Goal: Information Seeking & Learning: Understand process/instructions

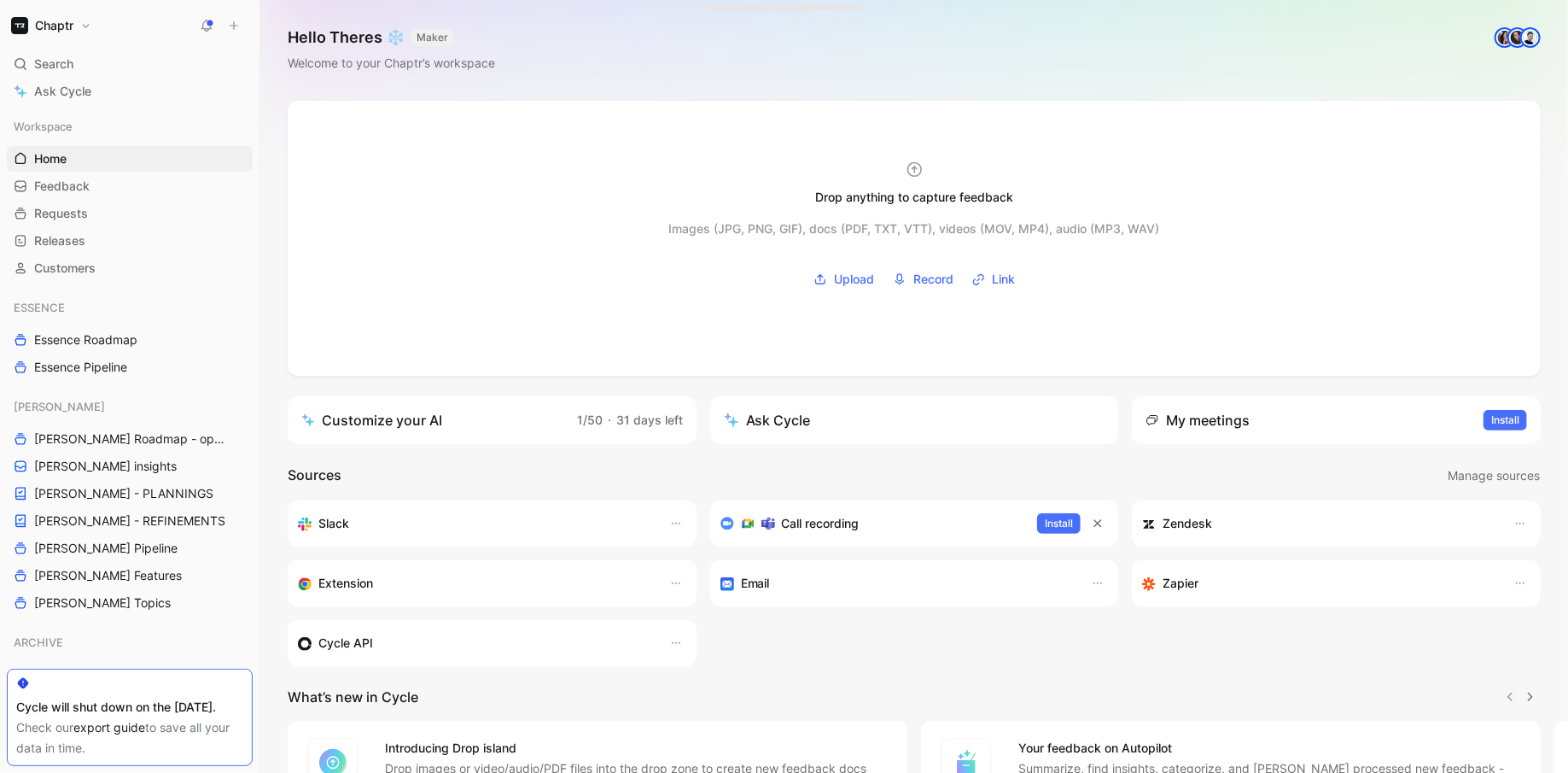
scroll to position [176, 0]
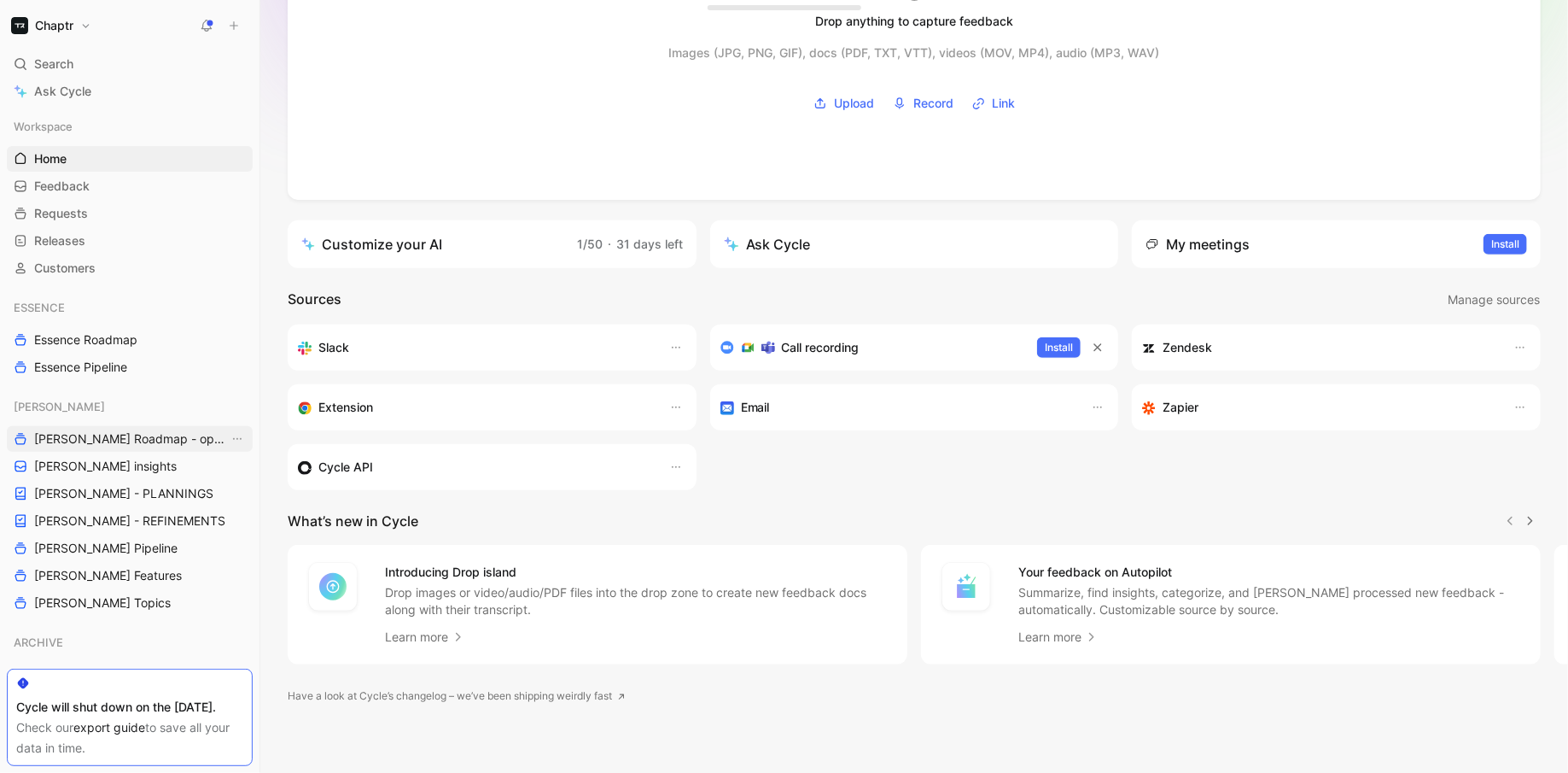
click at [121, 426] on link "[PERSON_NAME] Roadmap - open items" at bounding box center [130, 439] width 246 height 26
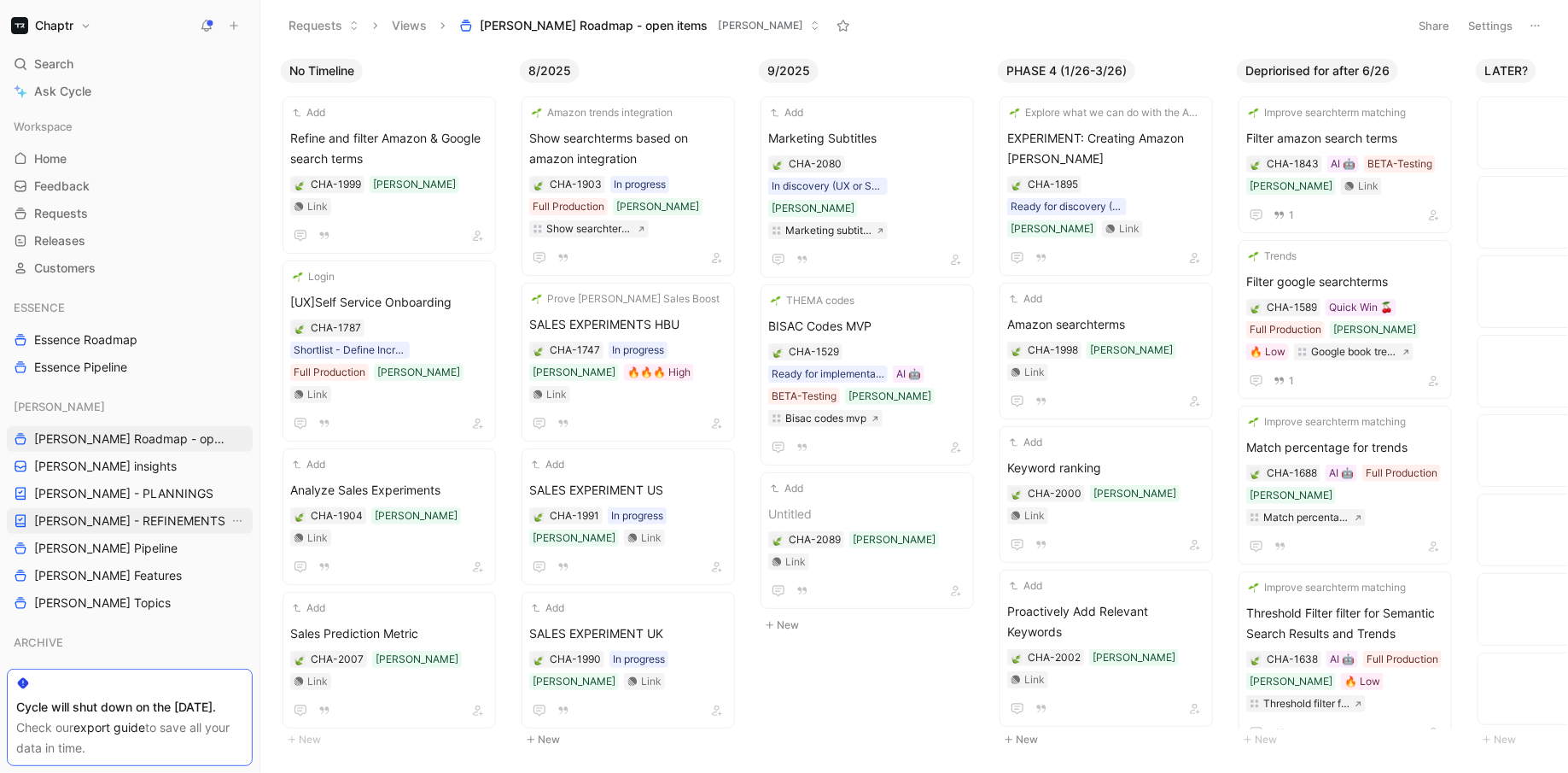
click at [159, 512] on span "[PERSON_NAME] - REFINEMENTS" at bounding box center [129, 521] width 191 height 17
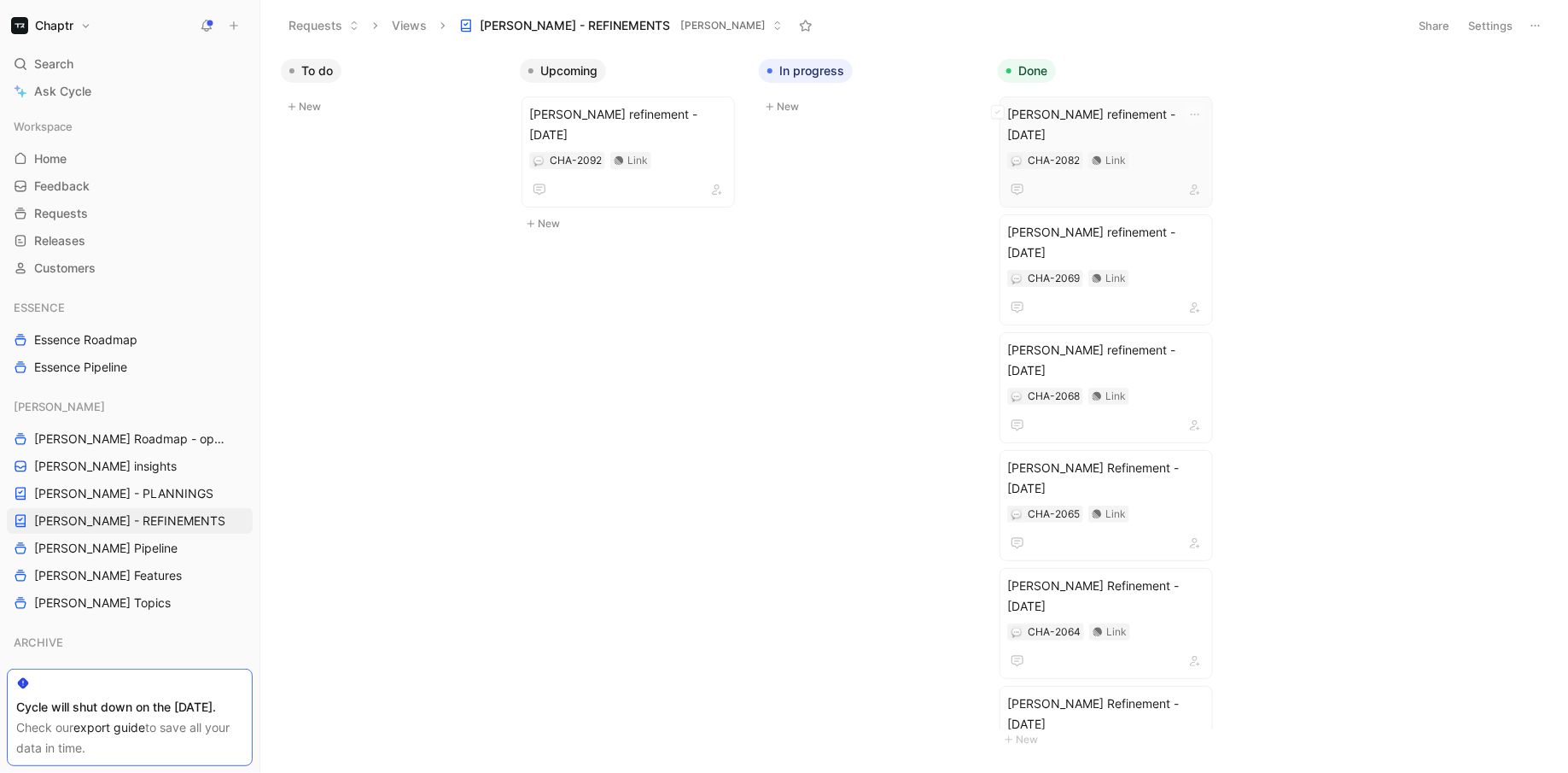
click at [1172, 121] on span "[PERSON_NAME] refinement - [DATE]" at bounding box center [1106, 124] width 198 height 41
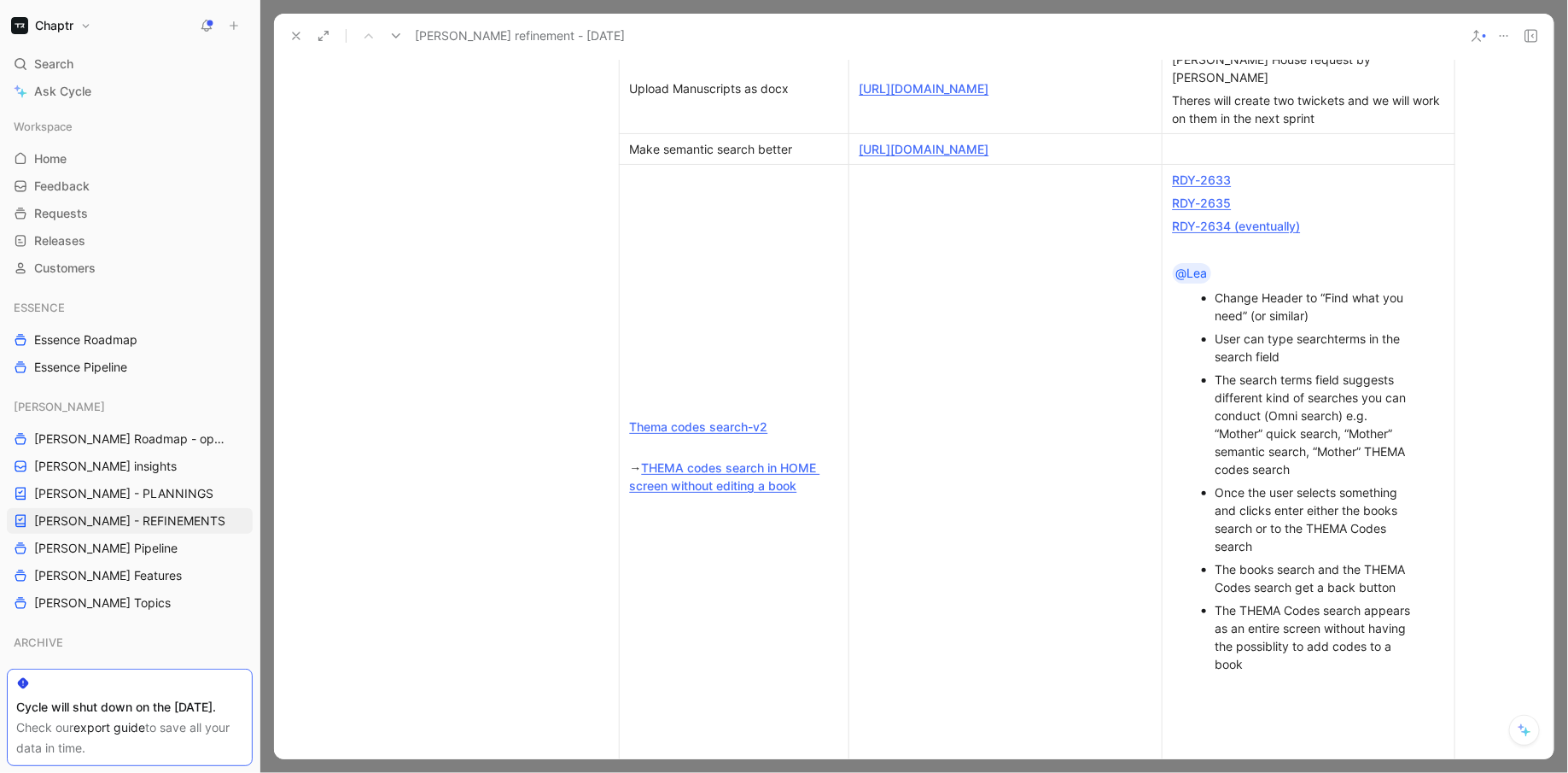
scroll to position [689, 0]
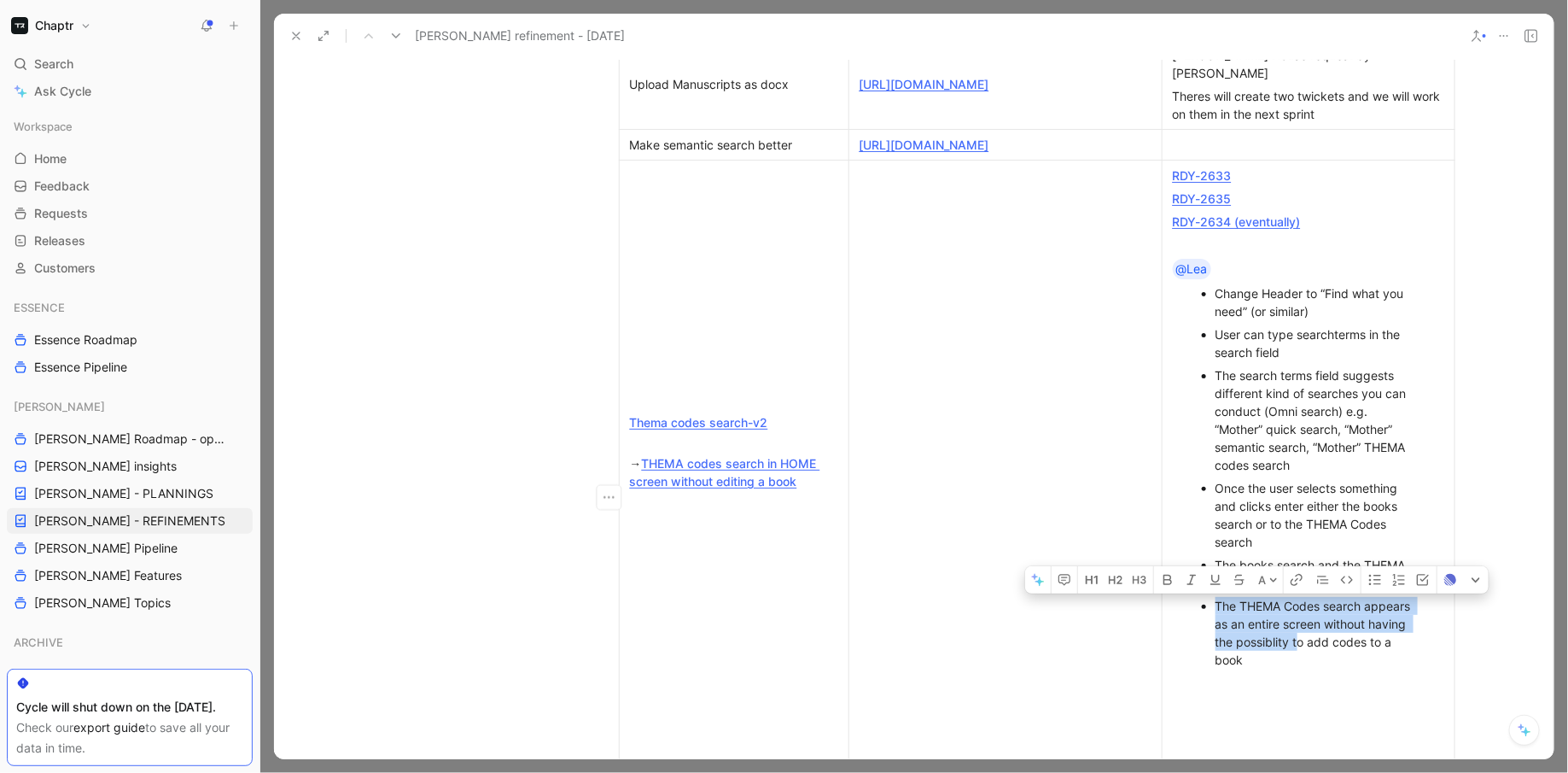
drag, startPoint x: 1302, startPoint y: 679, endPoint x: 1206, endPoint y: 634, distance: 106.0
click at [1215, 634] on li "The THEMA Codes search appears as an entire screen without having the possiblit…" at bounding box center [1317, 633] width 204 height 77
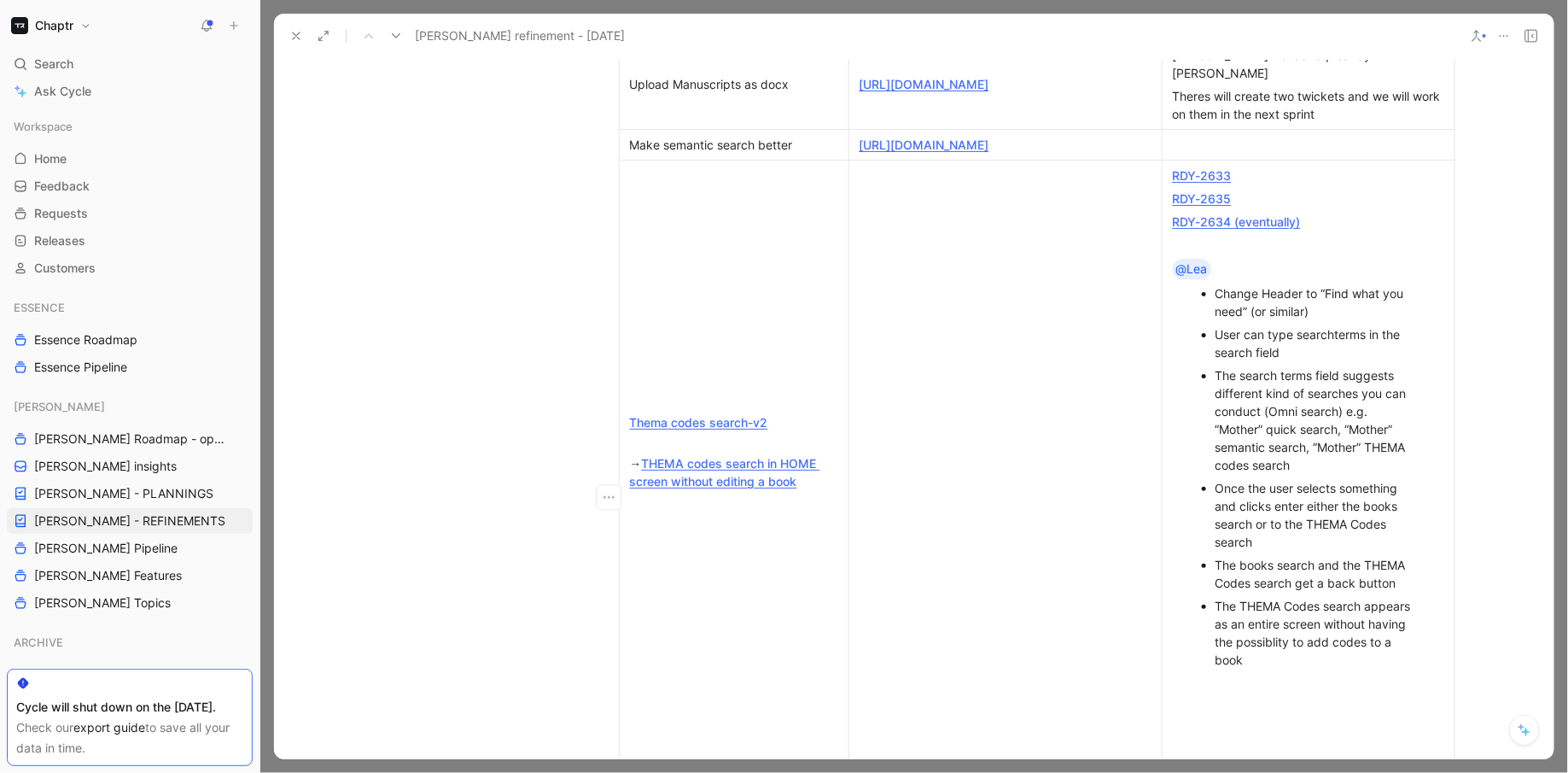
click at [1258, 672] on p "The THEMA Codes search appears as an entire screen without having the possiblit…" at bounding box center [1317, 633] width 204 height 77
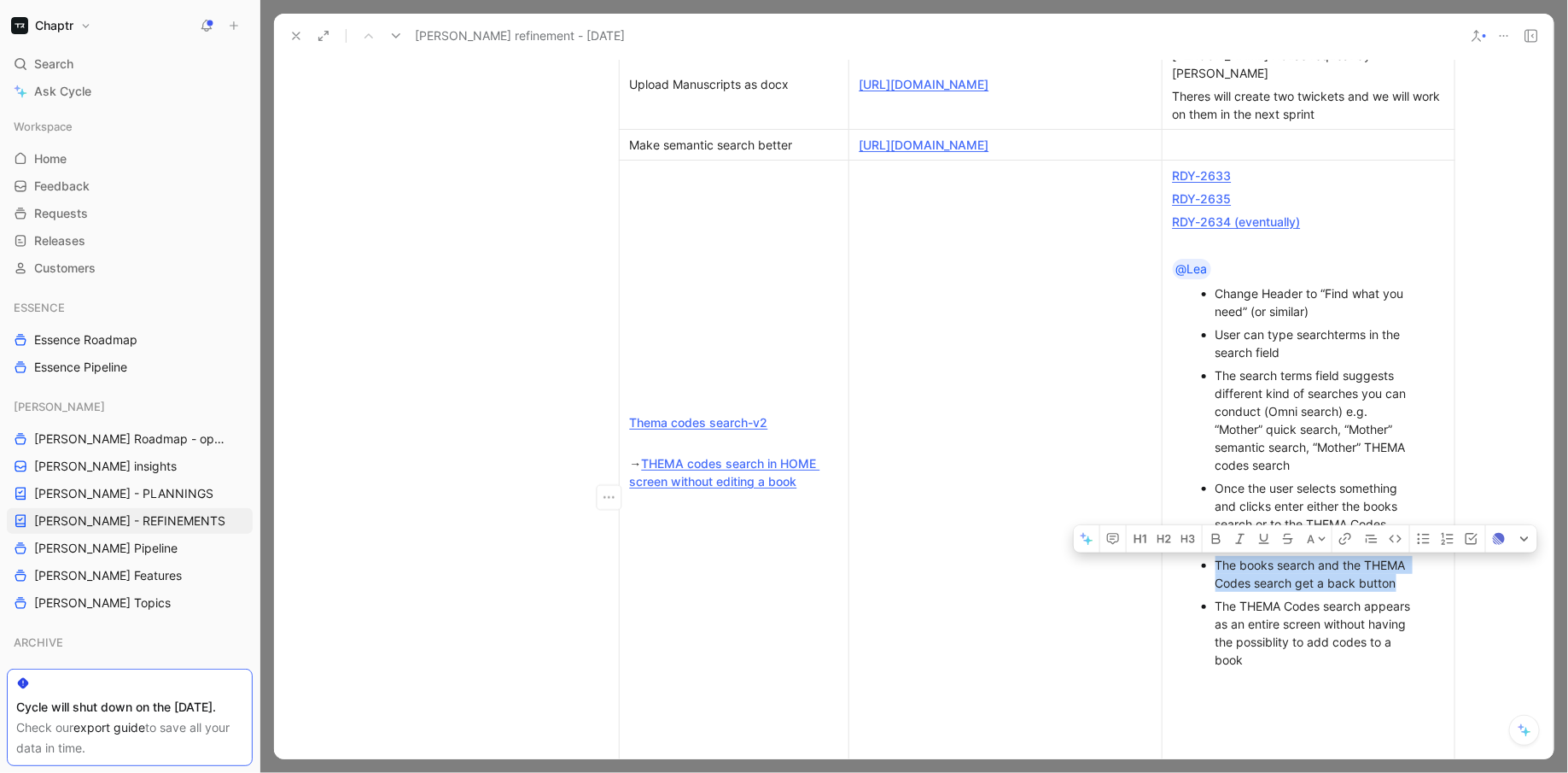
drag, startPoint x: 1416, startPoint y: 620, endPoint x: 1214, endPoint y: 589, distance: 204.4
click at [1214, 589] on ul "Change Header to “Find what you need” (or similar) User can type searchterms in…" at bounding box center [1308, 476] width 285 height 389
click at [1284, 521] on div "Once the user selects something and clicks enter either the books search or to …" at bounding box center [1317, 515] width 204 height 72
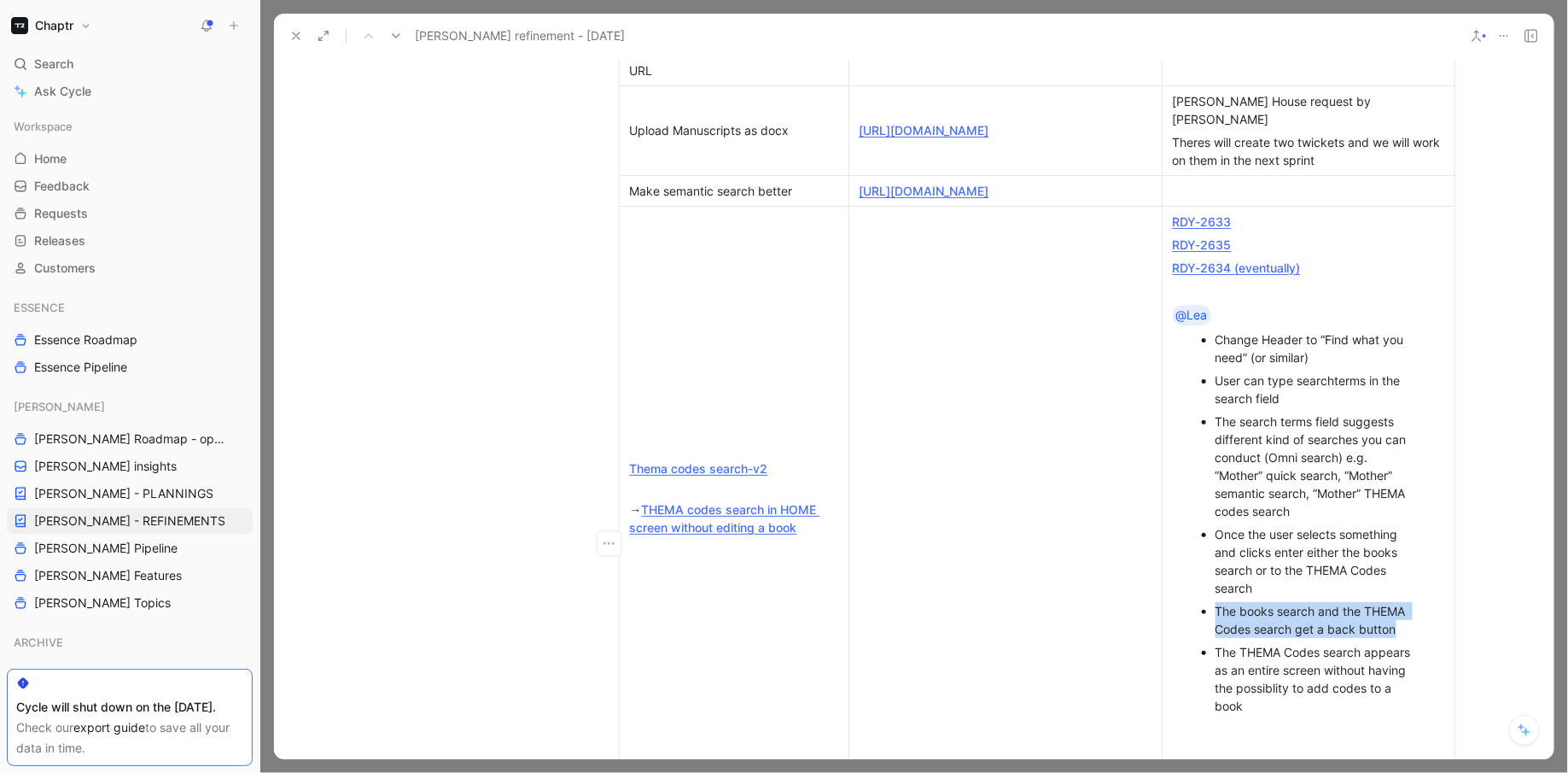
scroll to position [642, 0]
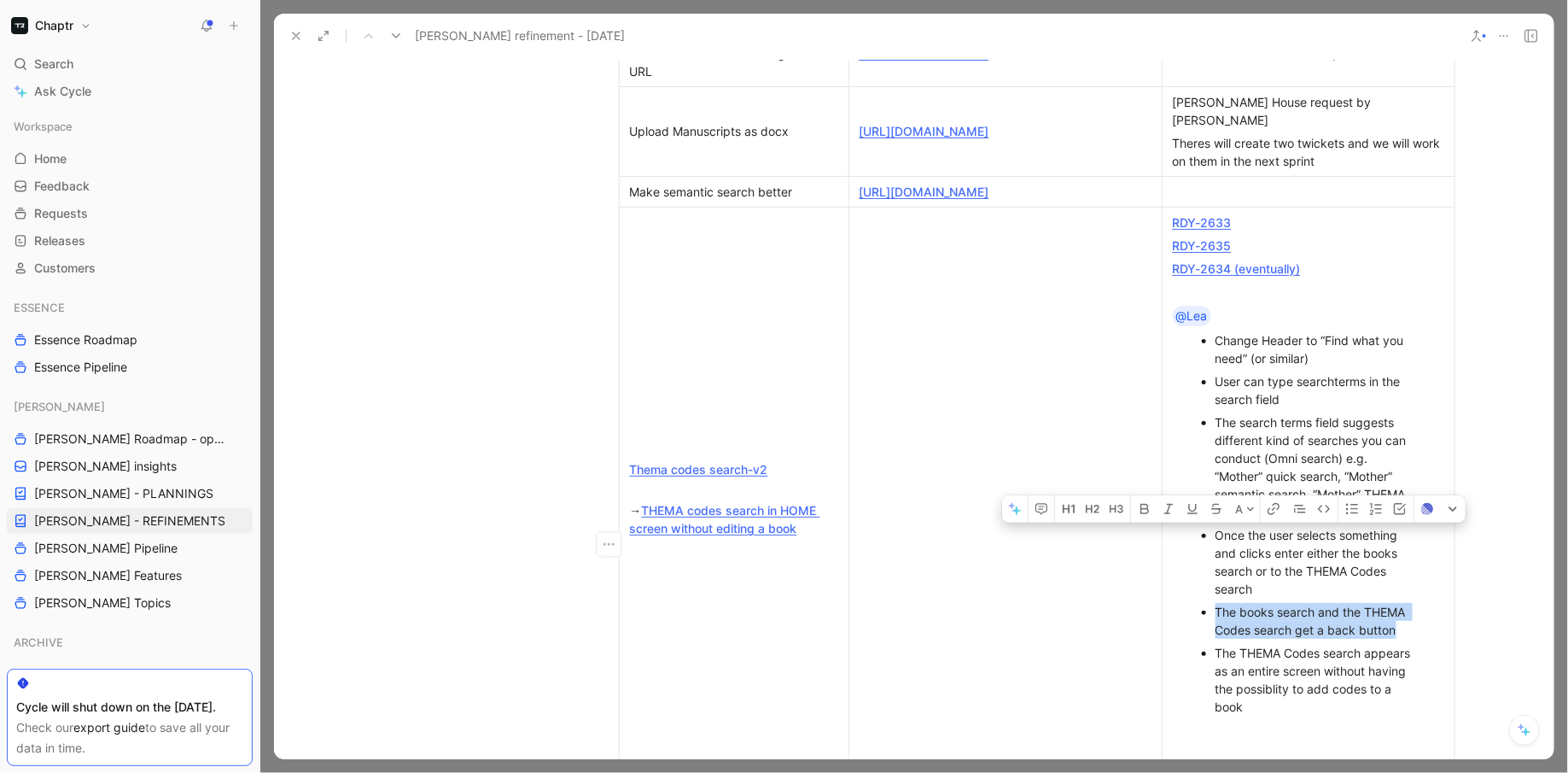
drag, startPoint x: 1210, startPoint y: 565, endPoint x: 1329, endPoint y: 620, distance: 131.1
click at [1329, 620] on ul "Change Header to “Find what you need” (or similar) User can type searchterms in…" at bounding box center [1308, 523] width 285 height 389
click at [1292, 598] on div "Once the user selects something and clicks enter either the books search or to …" at bounding box center [1317, 562] width 204 height 72
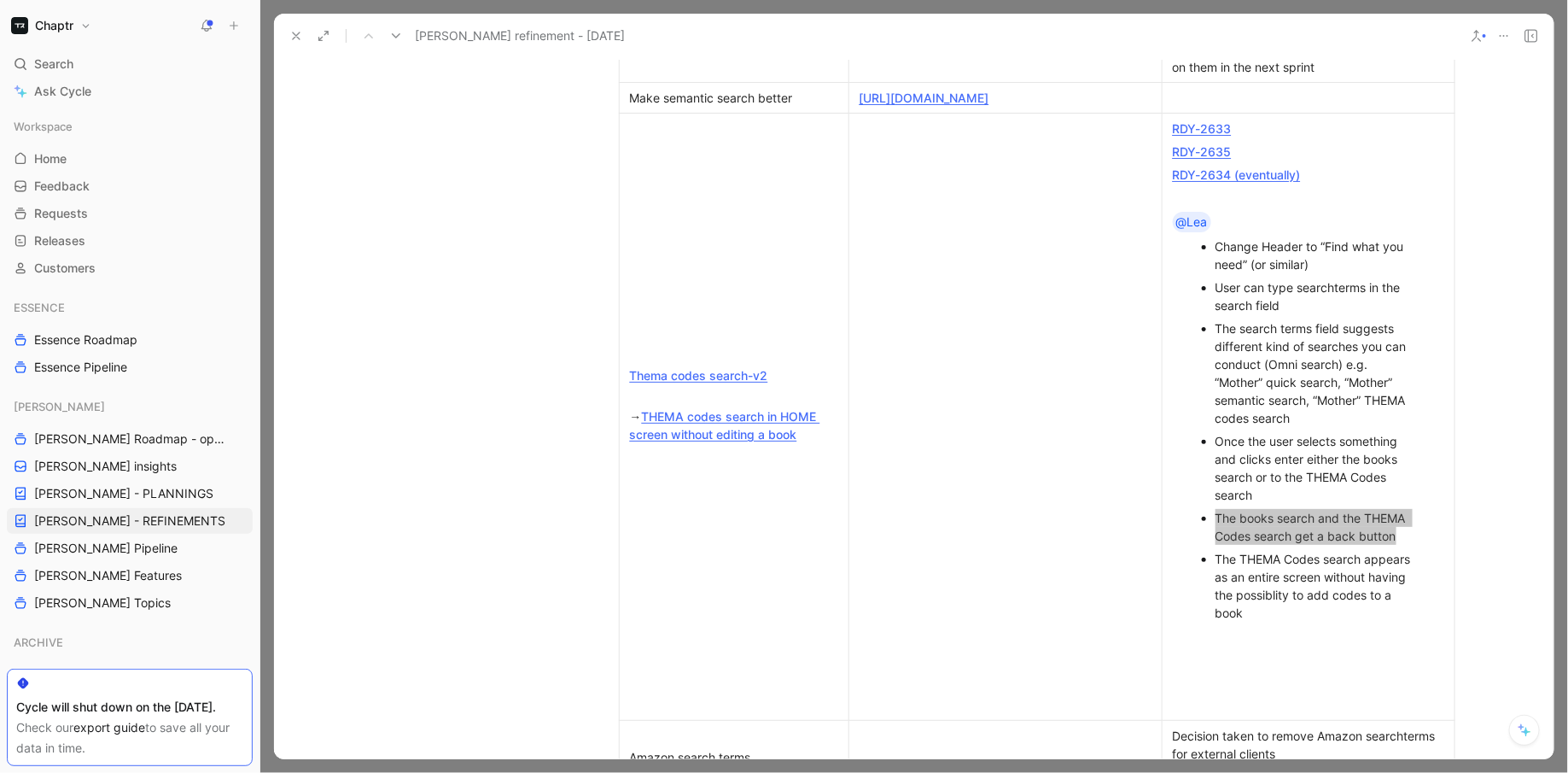
scroll to position [735, 0]
click at [1222, 137] on link "RDY-2633" at bounding box center [1202, 129] width 59 height 15
click at [0, 0] on div "Chaptr Search ⌘ K Ask Cycle Workspace Home G then H Feedback G then F Requests …" at bounding box center [784, 386] width 1568 height 773
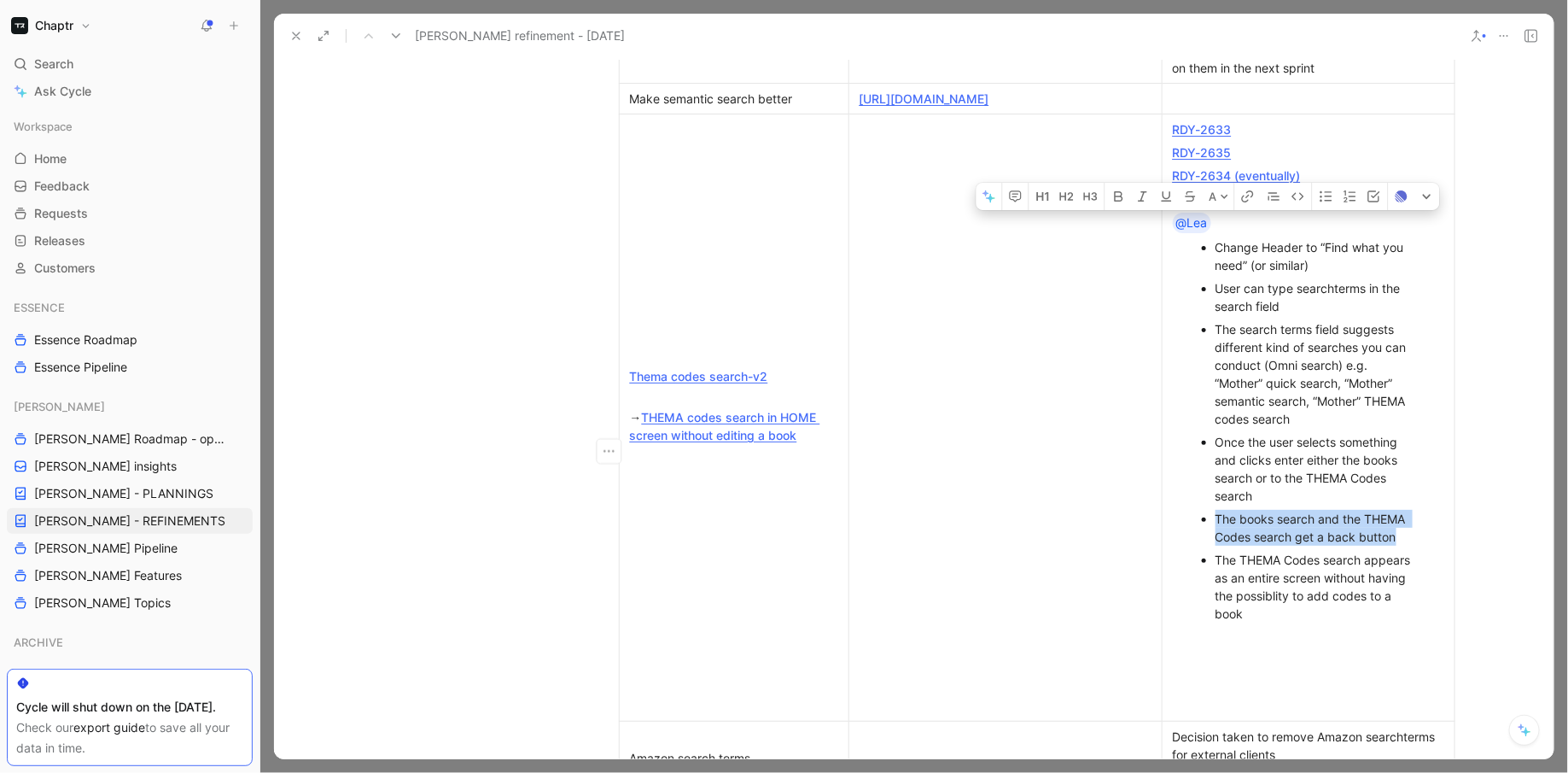
drag, startPoint x: 1304, startPoint y: 651, endPoint x: 1175, endPoint y: 256, distance: 415.5
click at [1174, 255] on td "RDY-2633 RDY-2635 RDY-2634 (eventually) @Lea Change Header to “Find what you ne…" at bounding box center [1308, 417] width 293 height 607
copy td "@Lea Change Header to “Find what you need” (or similar) User can type searchter…"
click at [1297, 274] on div "Change Header to “Find what you need” (or similar)" at bounding box center [1317, 256] width 204 height 36
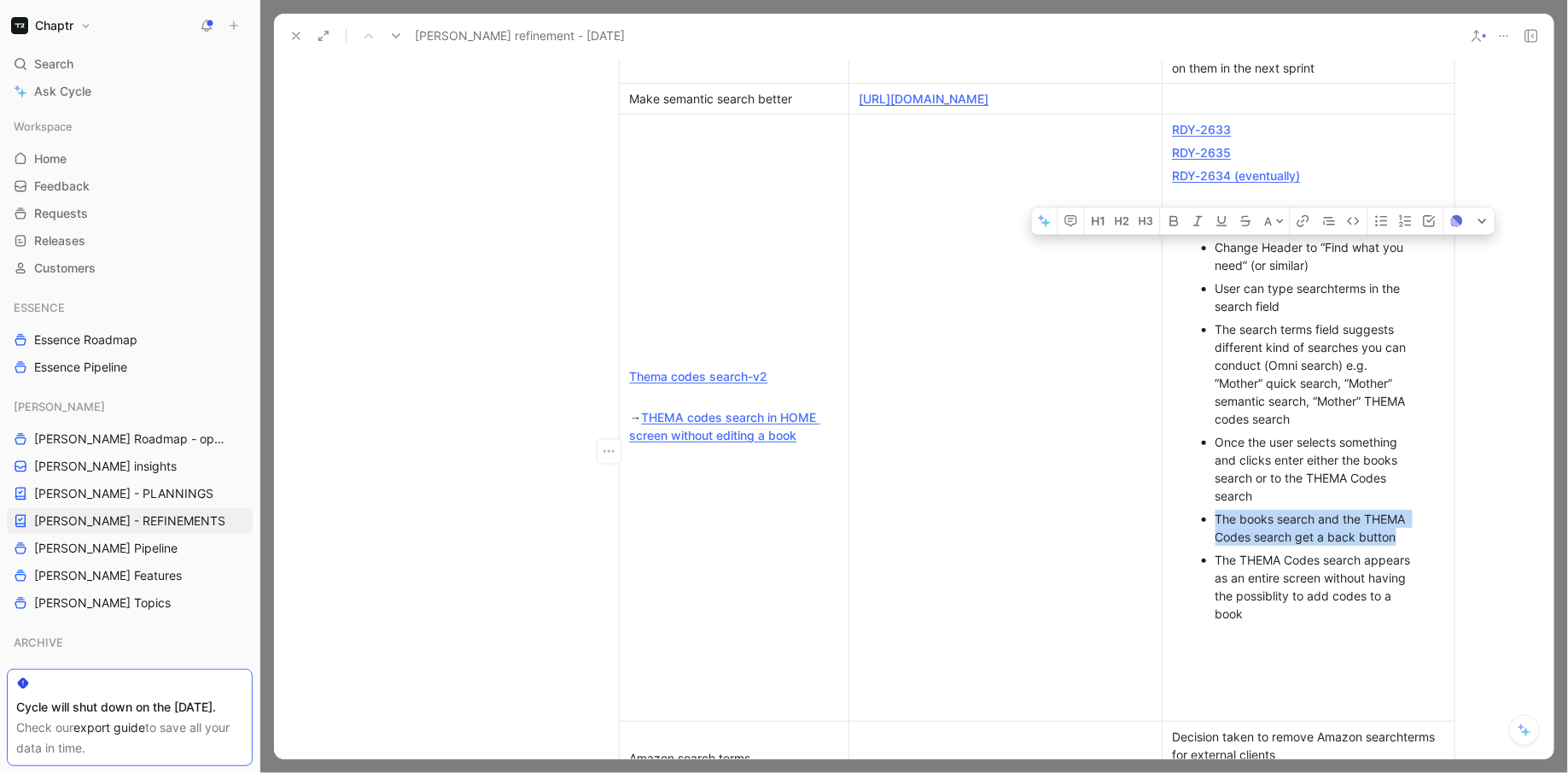
drag, startPoint x: 1341, startPoint y: 301, endPoint x: 1186, endPoint y: 283, distance: 156.0
click at [1186, 283] on ul "Change Header to “Find what you need” (or similar) User can type searchterms in…" at bounding box center [1308, 430] width 285 height 389
copy div "Change Header to “Find what you need” (or similar)"
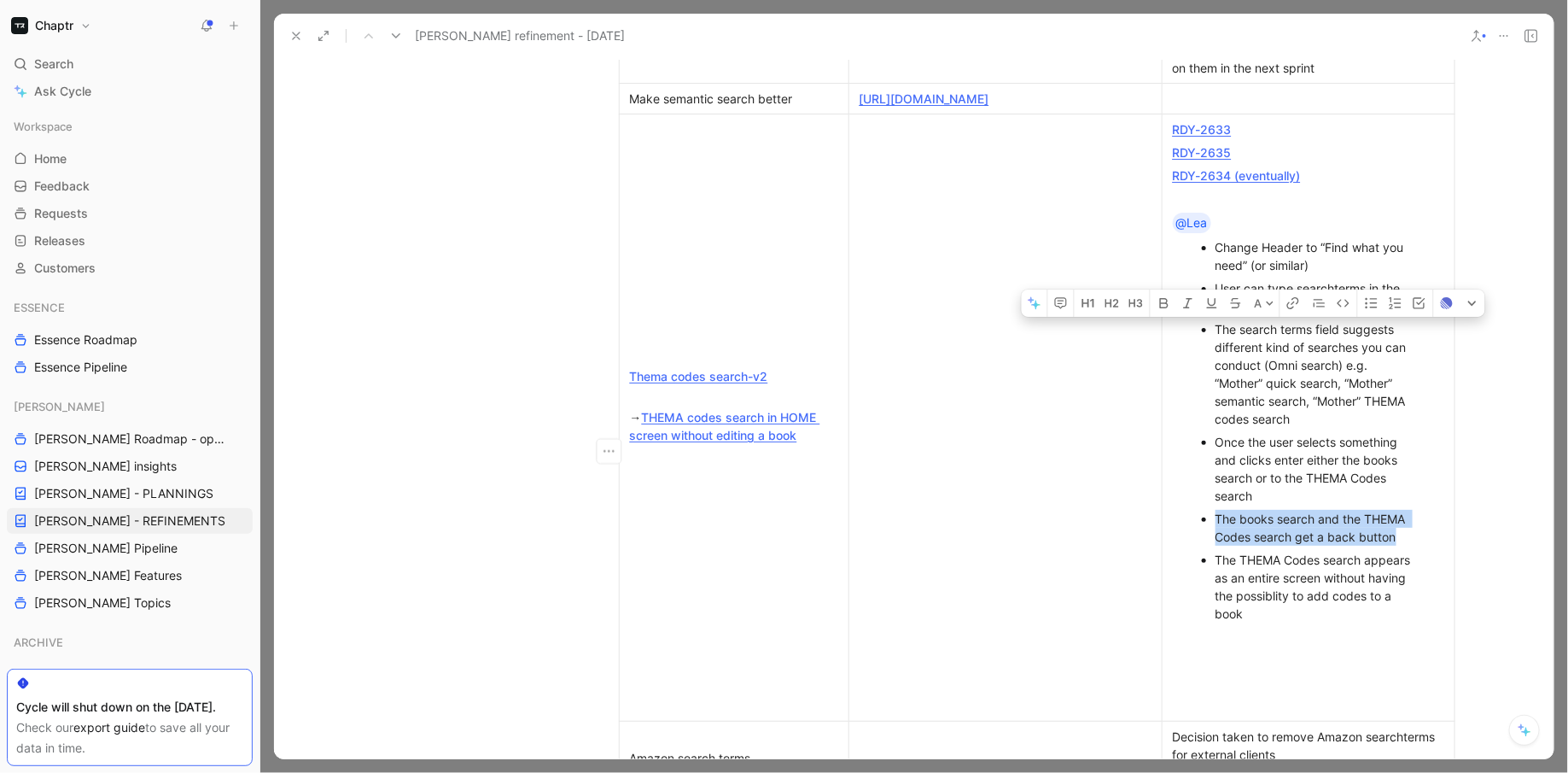
drag, startPoint x: 1316, startPoint y: 460, endPoint x: 1189, endPoint y: 357, distance: 163.5
click at [1189, 357] on ul "Change Header to “Find what you need” (or similar) User can type searchterms in…" at bounding box center [1308, 430] width 285 height 389
copy div "The search terms field suggests different kind of searches you can conduct (Omn…"
